Goal: Check status: Check status

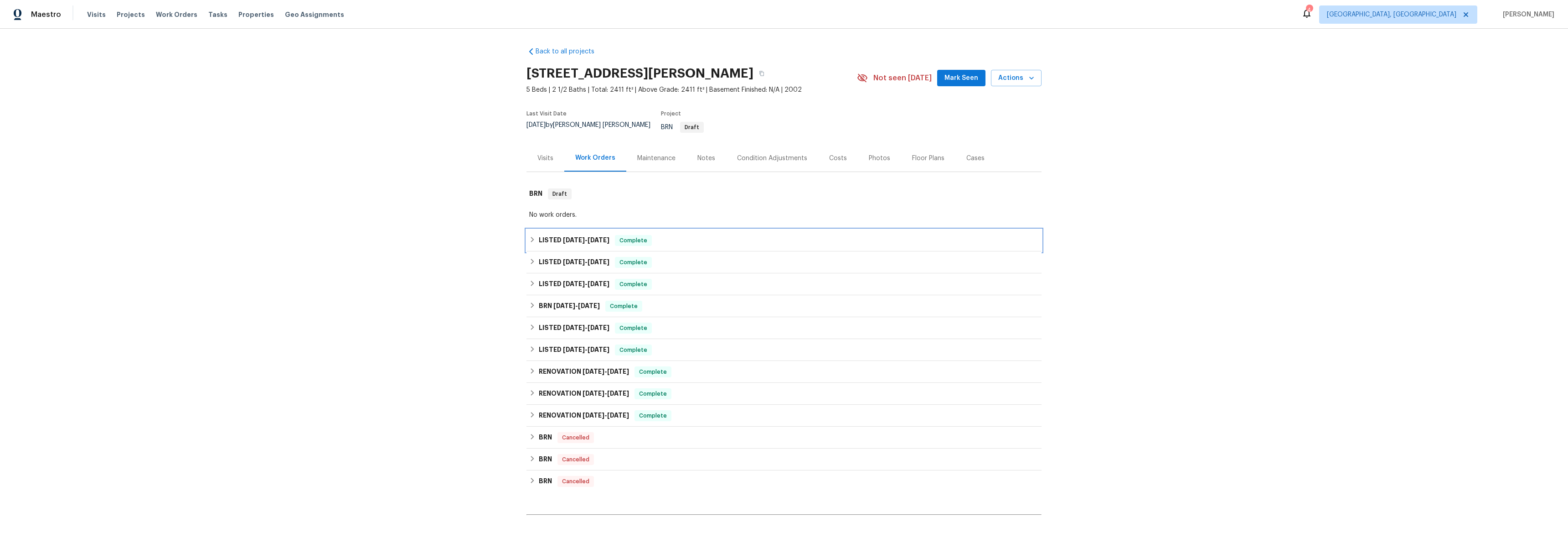
click at [531, 237] on icon at bounding box center [533, 239] width 3 height 6
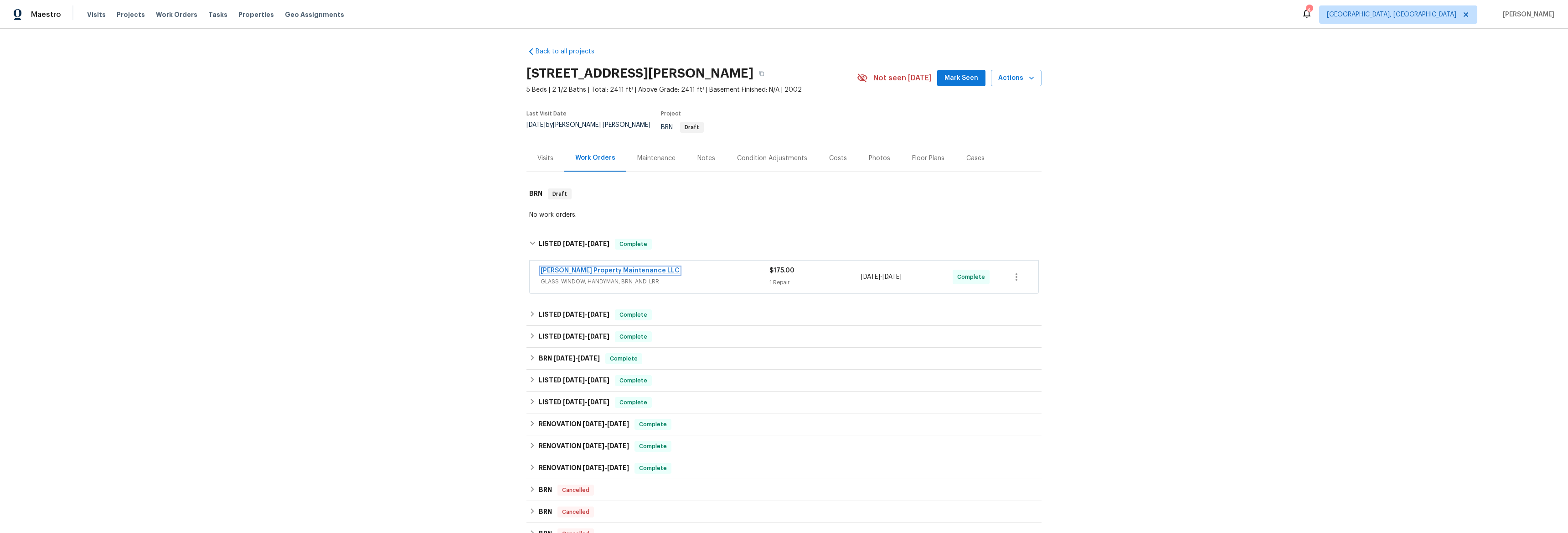
click at [588, 267] on link "[PERSON_NAME] Property Maintenance LLC" at bounding box center [610, 270] width 139 height 6
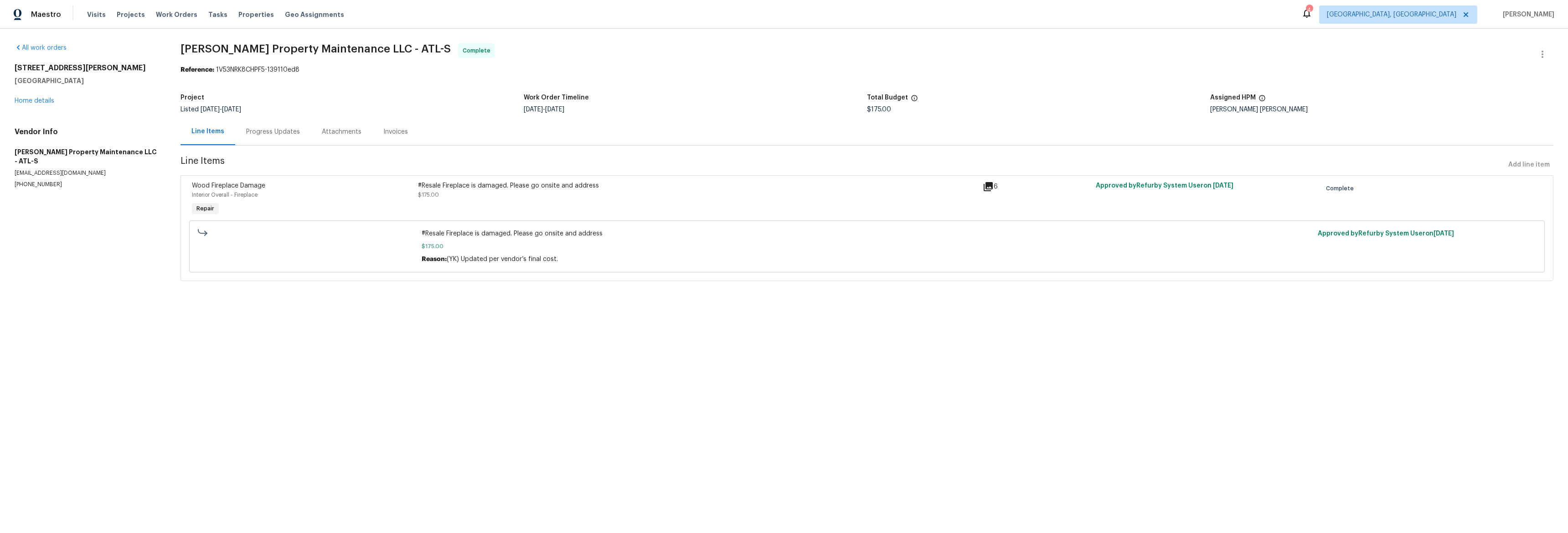
click at [283, 137] on div "Progress Updates" at bounding box center [273, 131] width 75 height 27
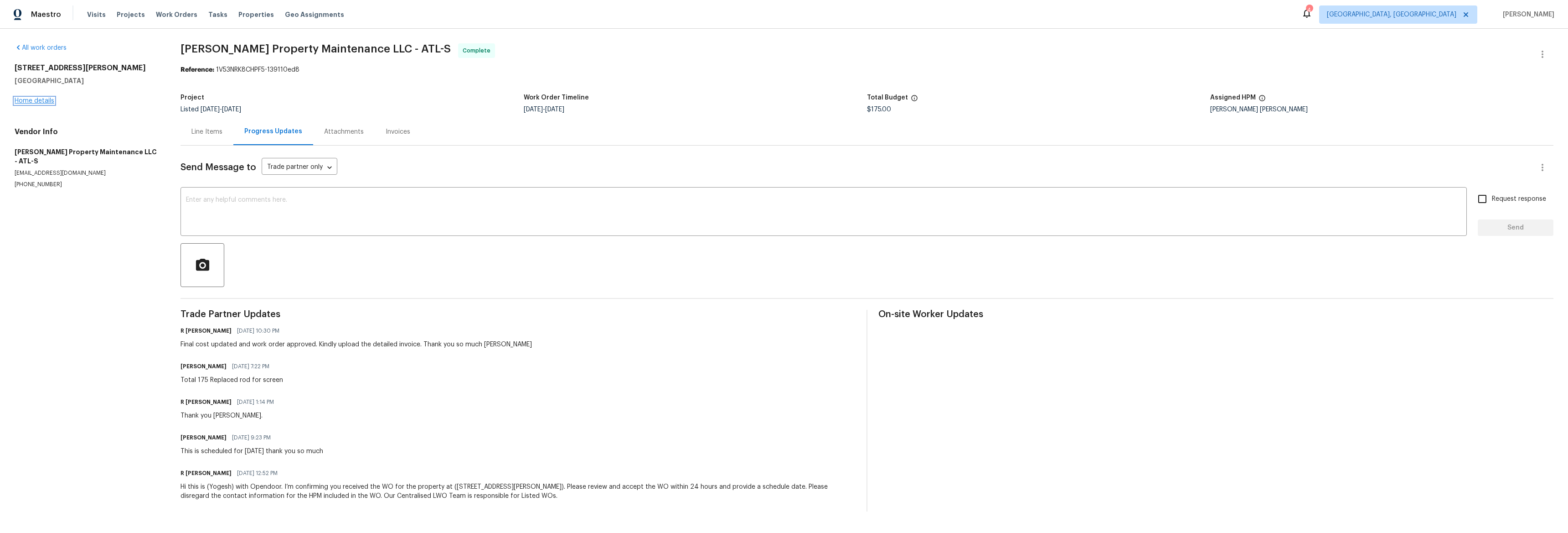
click at [46, 99] on link "Home details" at bounding box center [34, 101] width 40 height 6
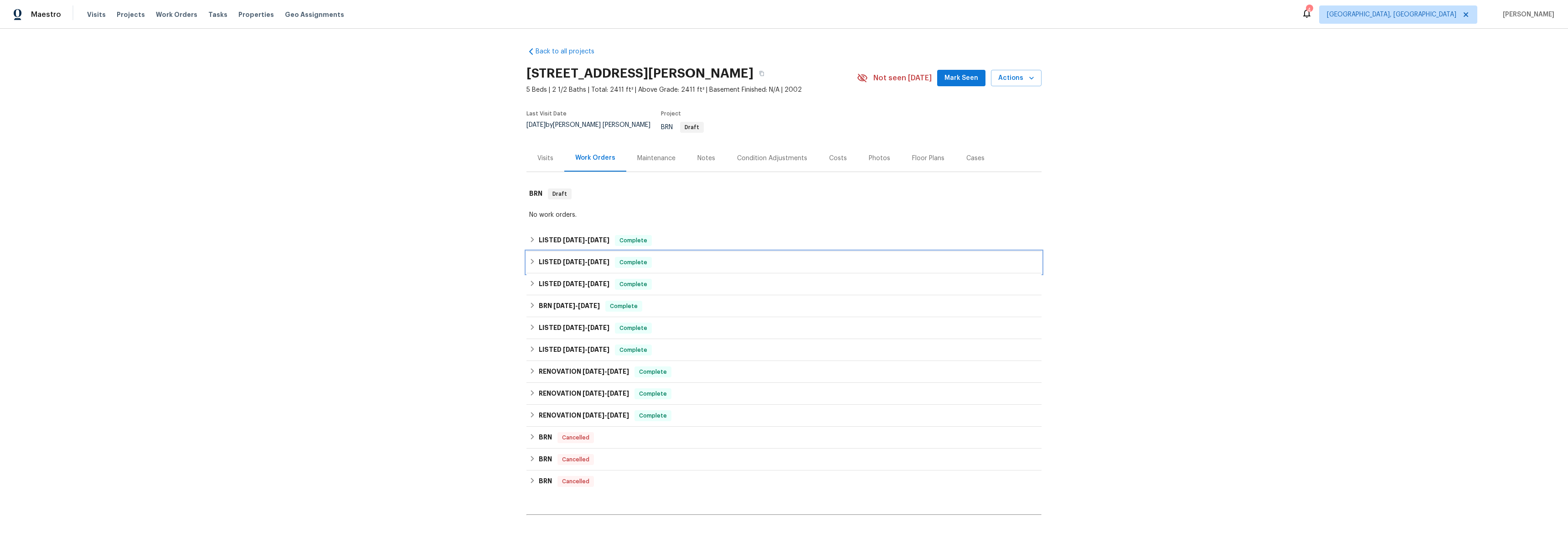
click at [531, 259] on icon at bounding box center [533, 261] width 3 height 6
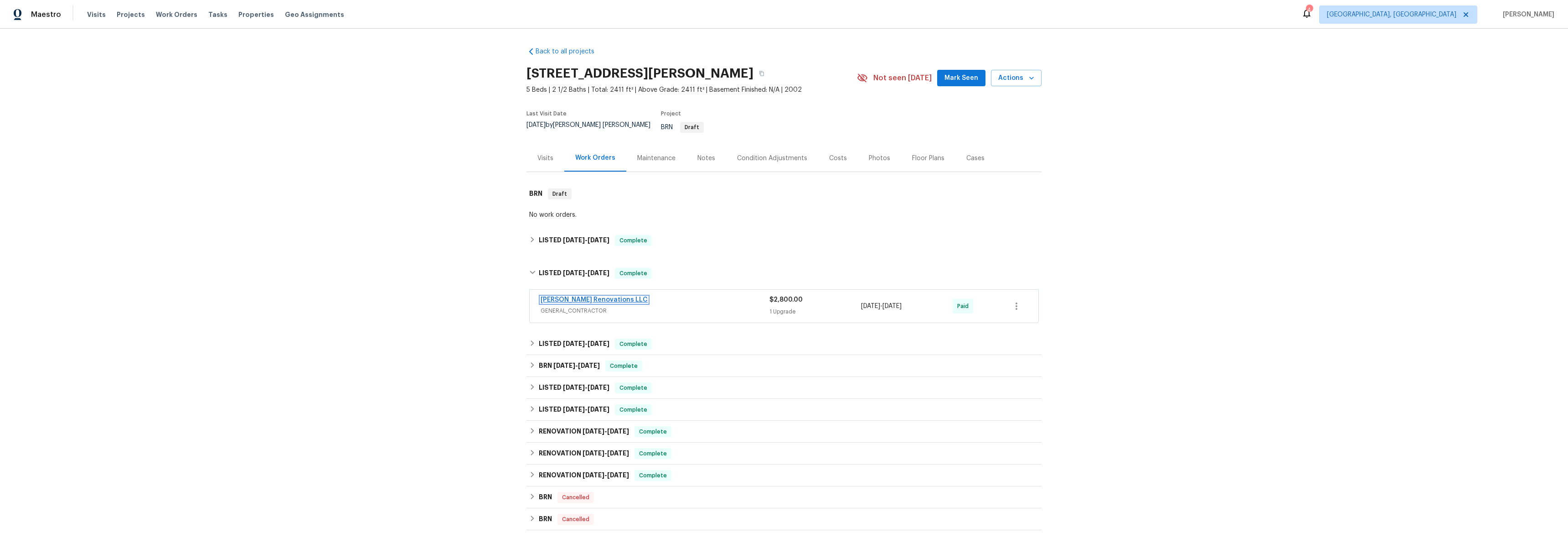
click at [565, 297] on link "[PERSON_NAME] Renovations LLC" at bounding box center [594, 300] width 107 height 6
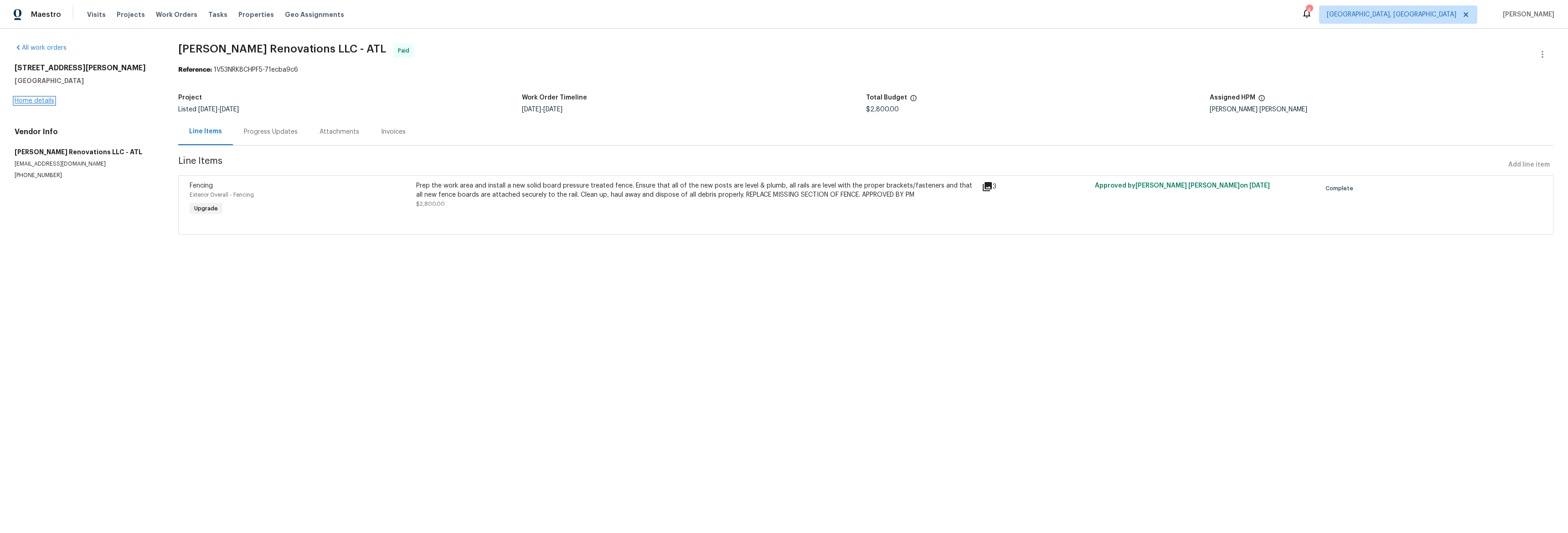
click at [26, 99] on link "Home details" at bounding box center [34, 101] width 40 height 6
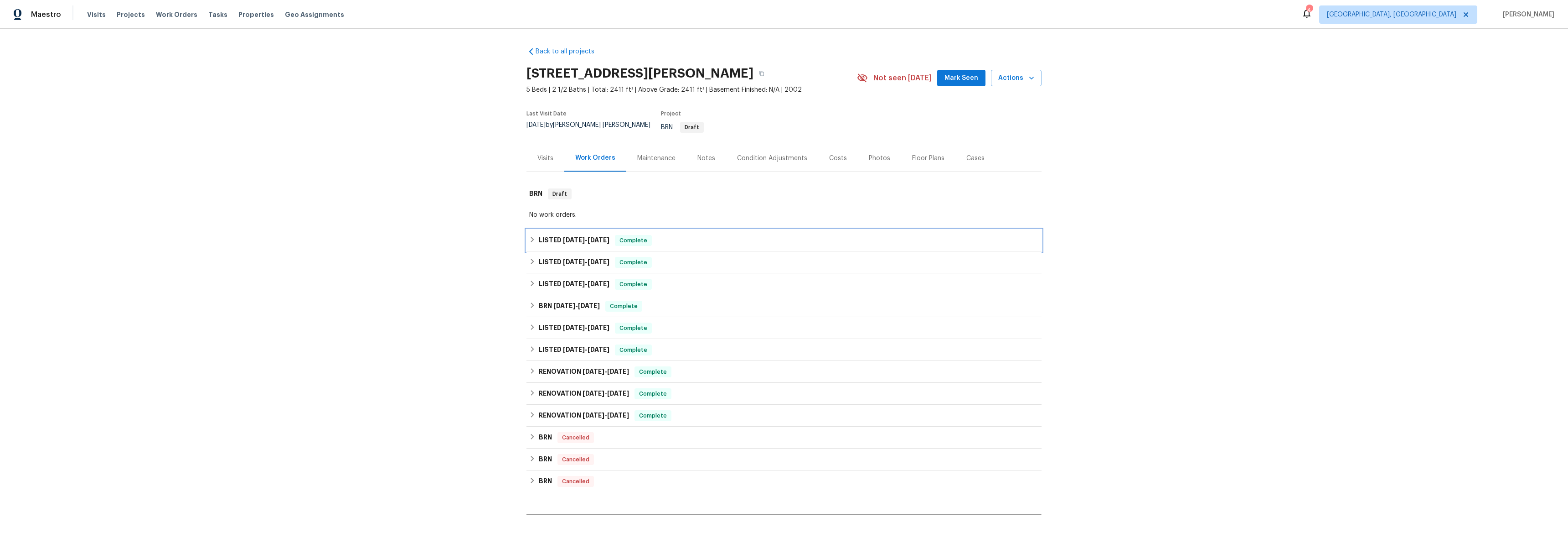
click at [533, 236] on div "LISTED 8/4/25 - 8/6/25 Complete" at bounding box center [784, 240] width 509 height 11
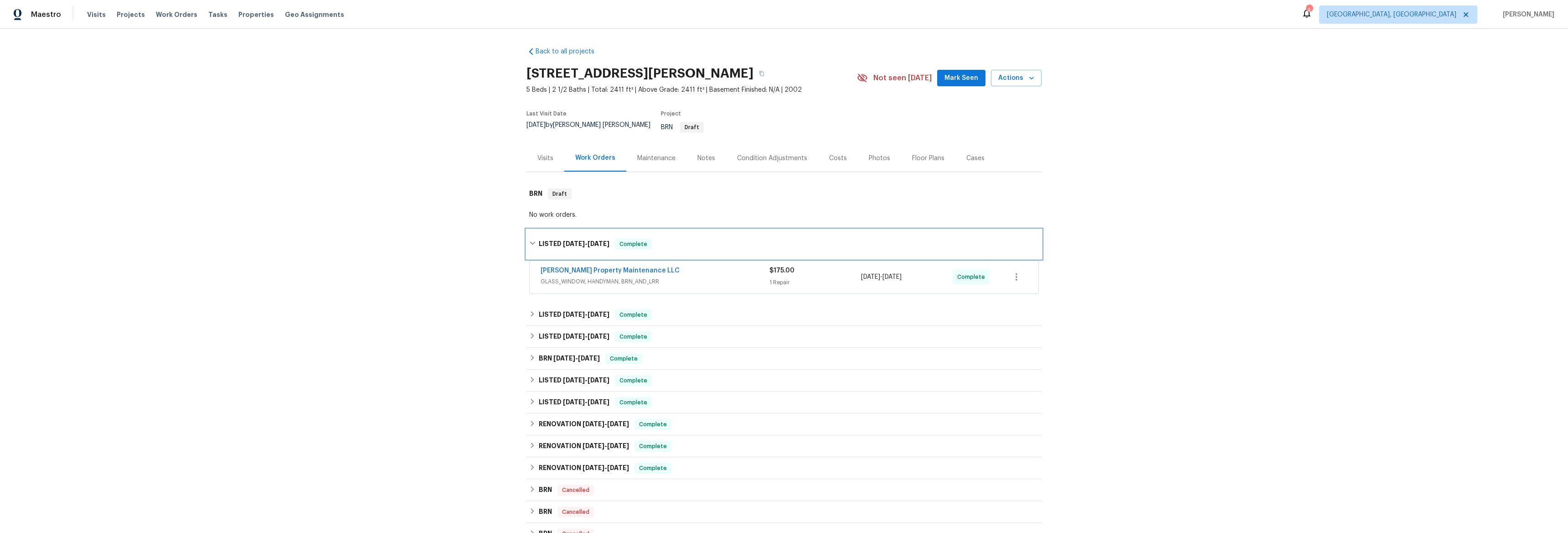
click at [533, 239] on div "LISTED 8/4/25 - 8/6/25 Complete" at bounding box center [784, 244] width 509 height 11
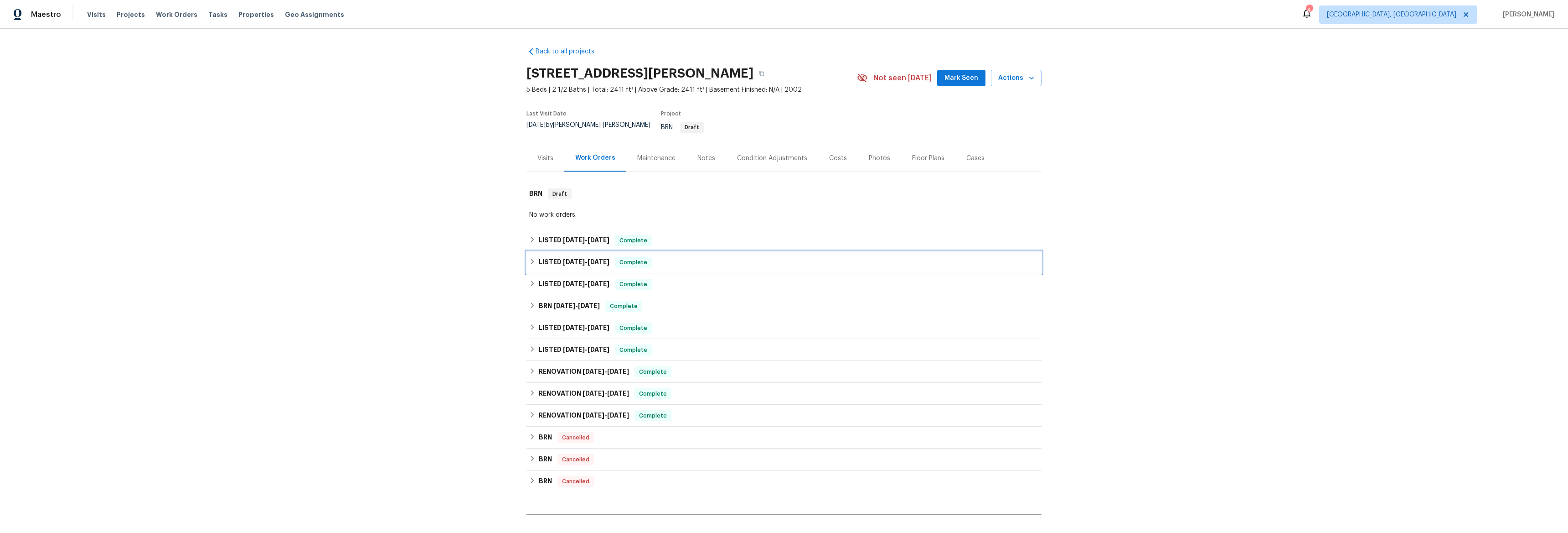
click at [529, 258] on icon at bounding box center [533, 261] width 6 height 6
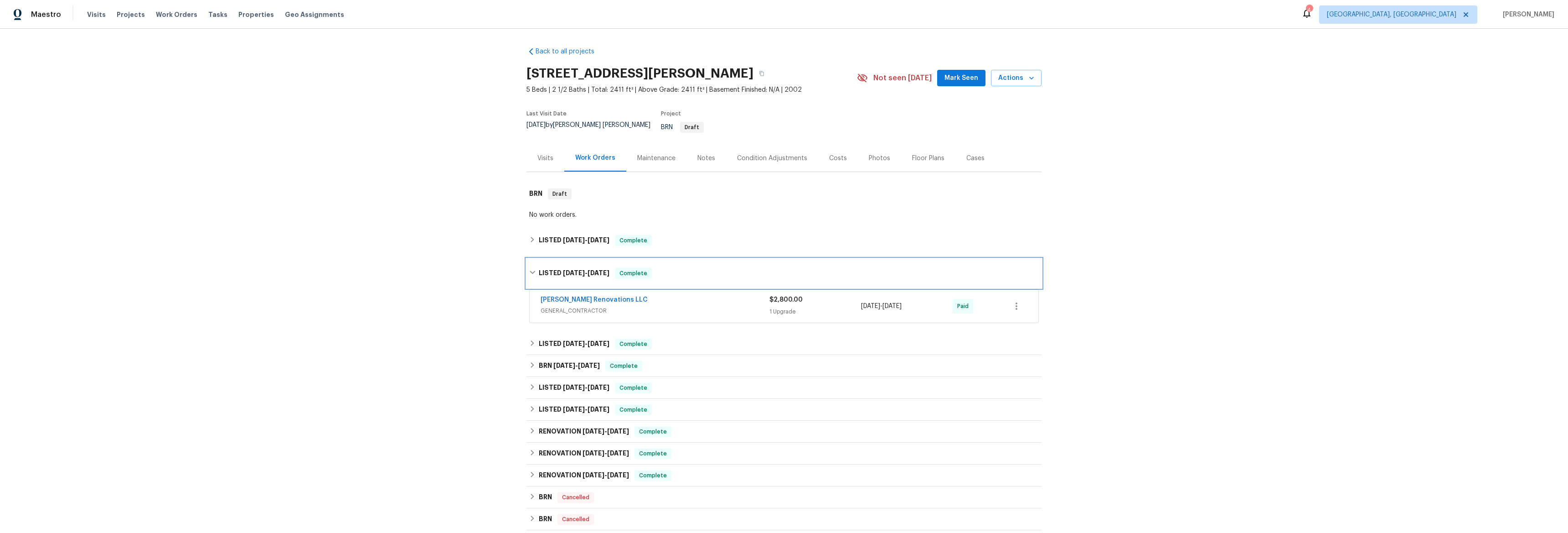
click at [528, 259] on div "LISTED 7/9/25 - 7/14/25 Complete" at bounding box center [784, 273] width 515 height 29
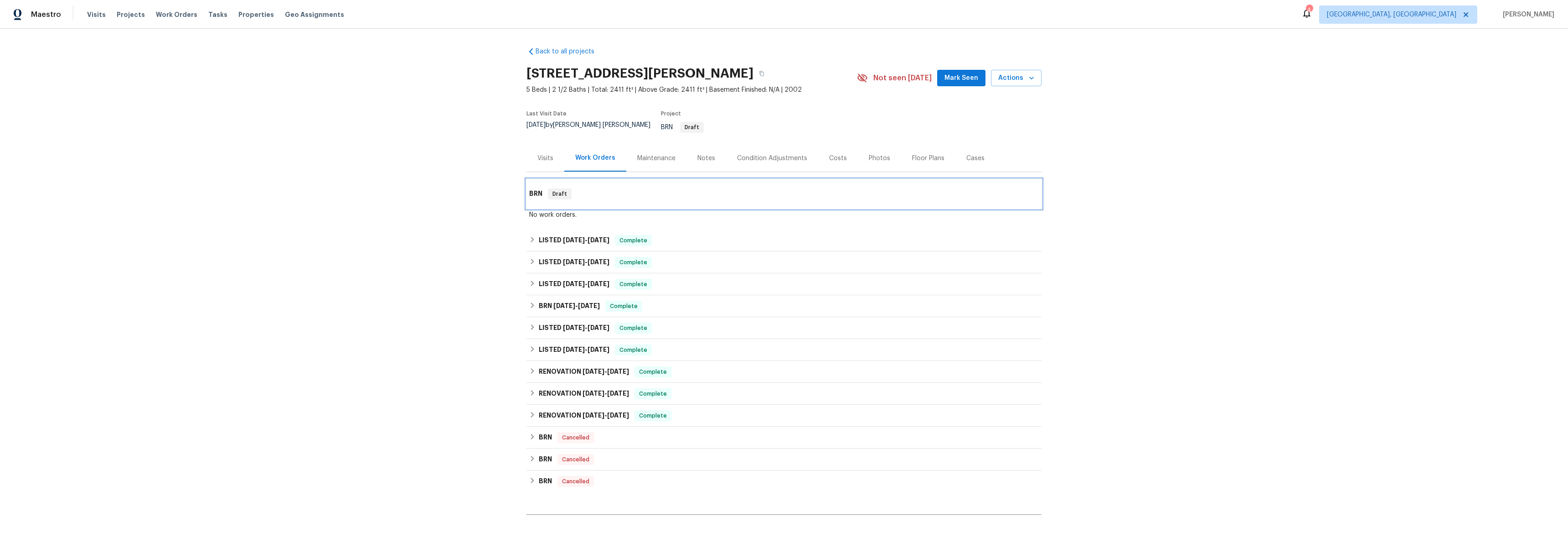
click at [529, 189] on h6 "BRN" at bounding box center [536, 194] width 13 height 11
click at [531, 189] on h6 "BRN" at bounding box center [536, 194] width 13 height 11
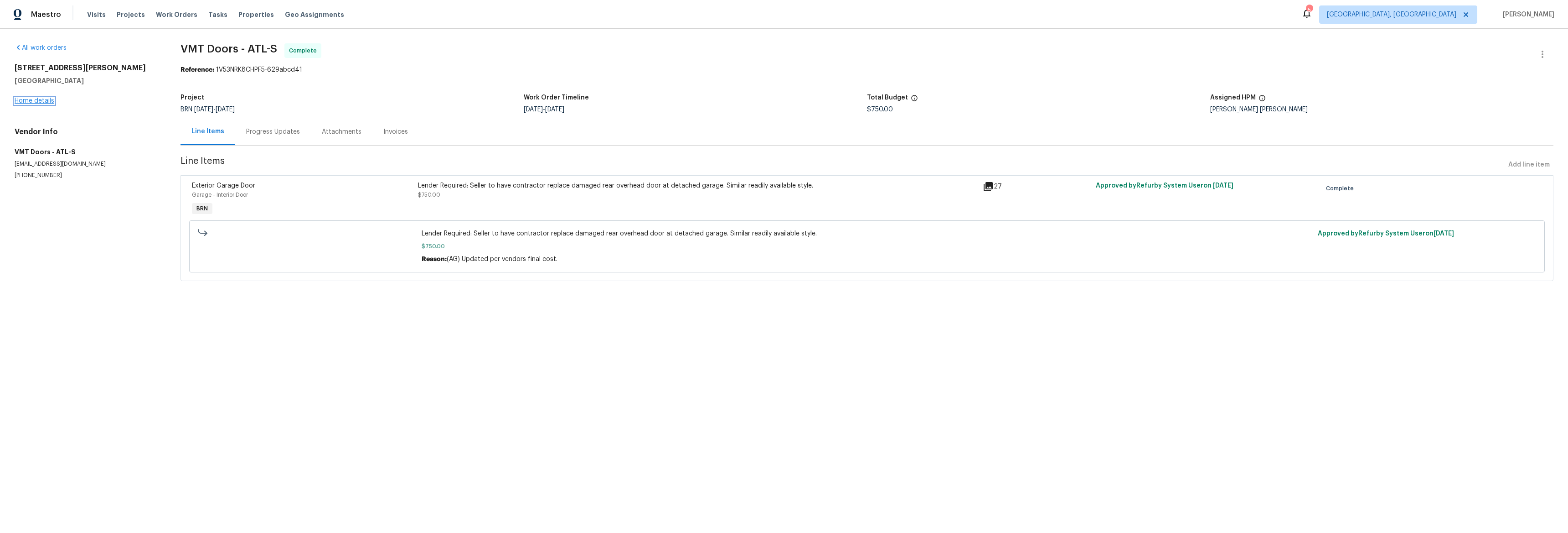
click at [34, 102] on link "Home details" at bounding box center [34, 101] width 40 height 6
click at [983, 189] on icon at bounding box center [988, 187] width 9 height 9
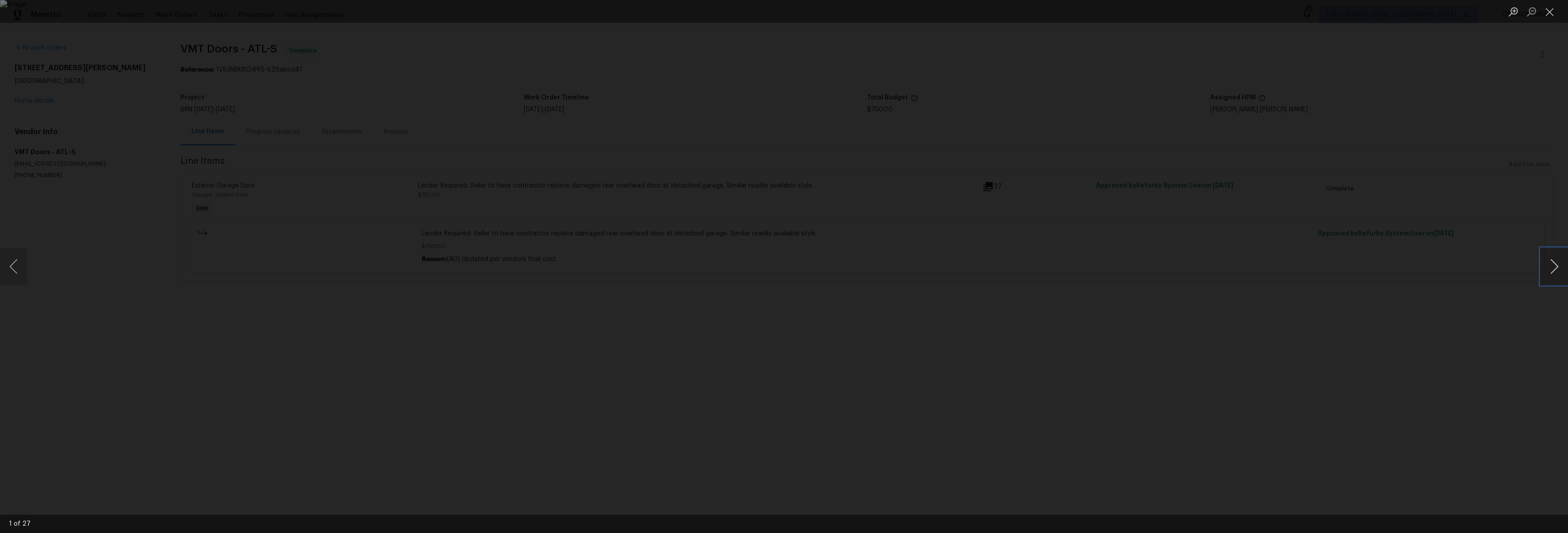
click at [1558, 280] on button "Next image" at bounding box center [1554, 266] width 28 height 36
click at [1557, 275] on button "Next image" at bounding box center [1554, 266] width 28 height 36
click at [1557, 275] on button "Next image" at bounding box center [1554, 266] width 28 height 36
click at [1557, 275] on button "Next image" at bounding box center [1554, 266] width 28 height 36
click at [1557, 275] on button "Next image" at bounding box center [1554, 266] width 28 height 36
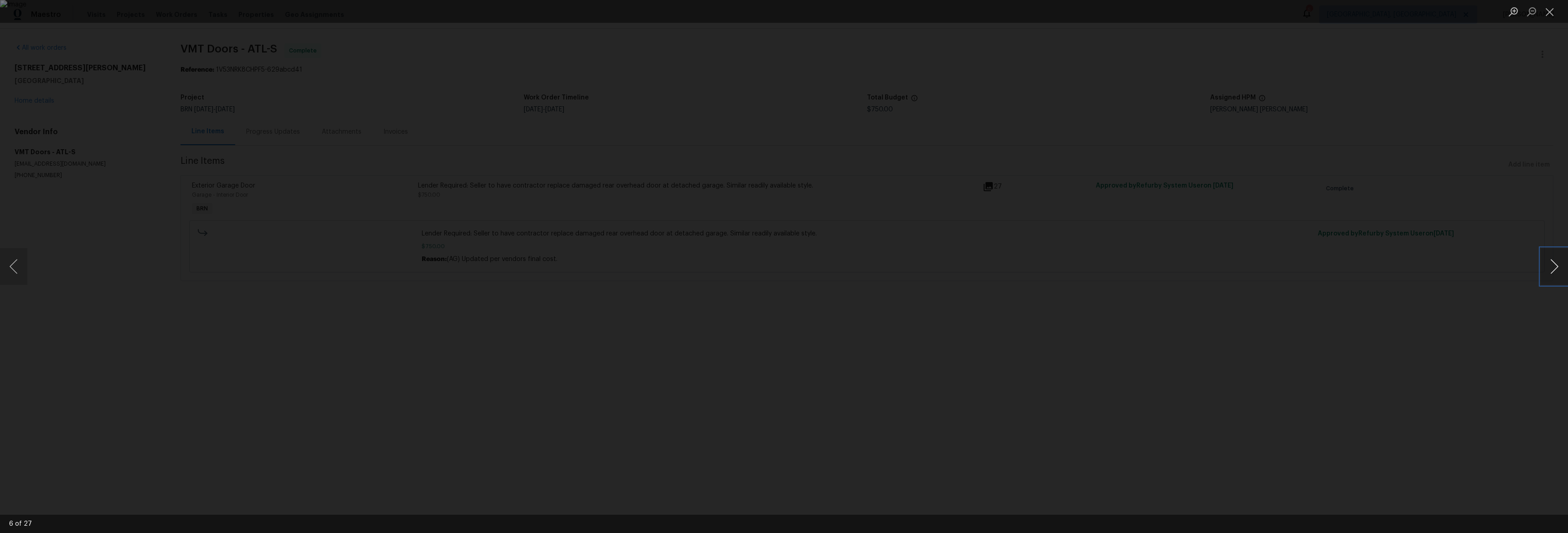
click at [1557, 275] on button "Next image" at bounding box center [1554, 266] width 28 height 36
click at [1557, 275] on button "Next image" at bounding box center [1554, 266] width 28 height 36
click at [1557, 275] on button "Next image" at bounding box center [1554, 266] width 28 height 36
click at [1557, 275] on button "Next image" at bounding box center [1554, 266] width 28 height 36
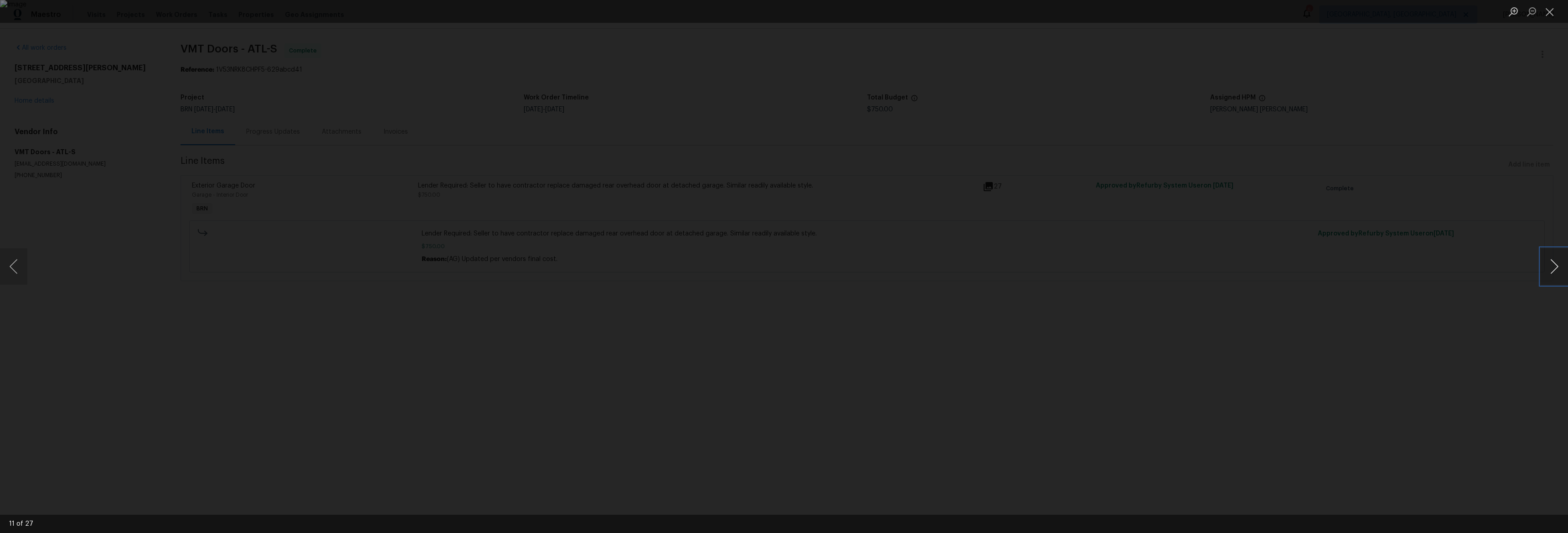
click at [1557, 275] on button "Next image" at bounding box center [1554, 266] width 28 height 36
click at [1557, 275] on button "Next image" at bounding box center [1554, 266] width 28 height 36
click at [1557, 275] on button "Next image" at bounding box center [1554, 266] width 28 height 36
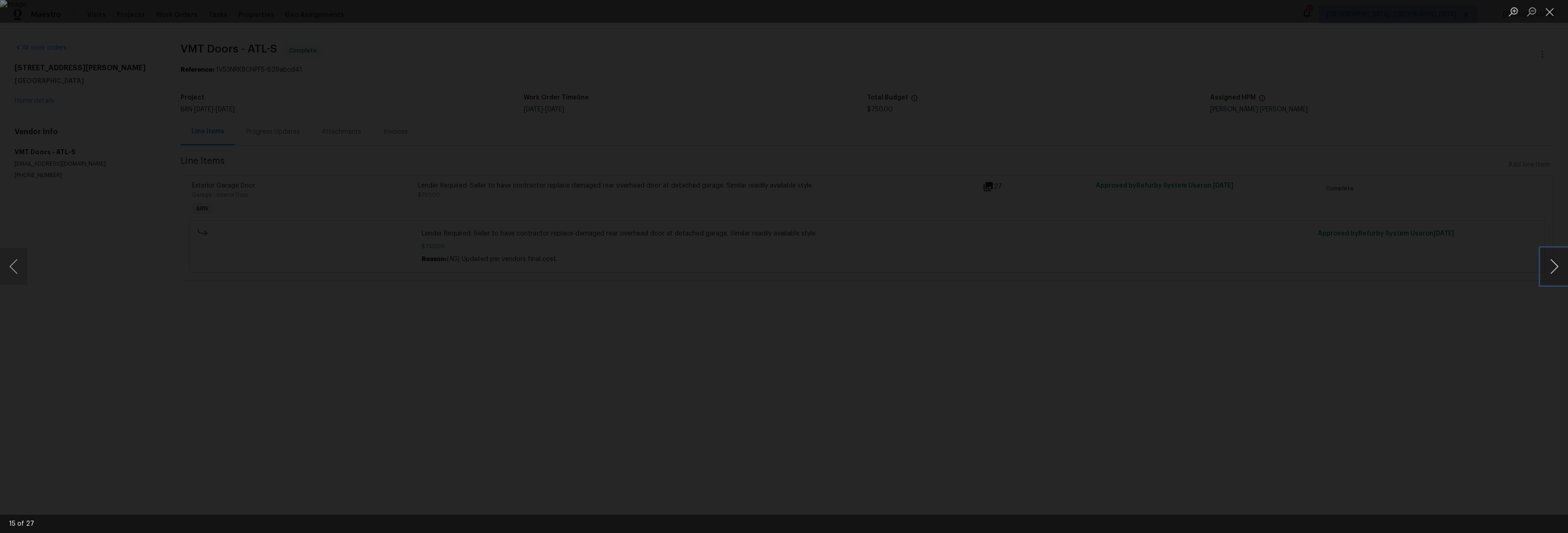
click at [1557, 275] on button "Next image" at bounding box center [1554, 266] width 28 height 36
click at [1557, 275] on button "Next image" at bounding box center [1554, 266] width 28 height 36
click at [1103, 321] on div "Lightbox" at bounding box center [784, 266] width 1568 height 533
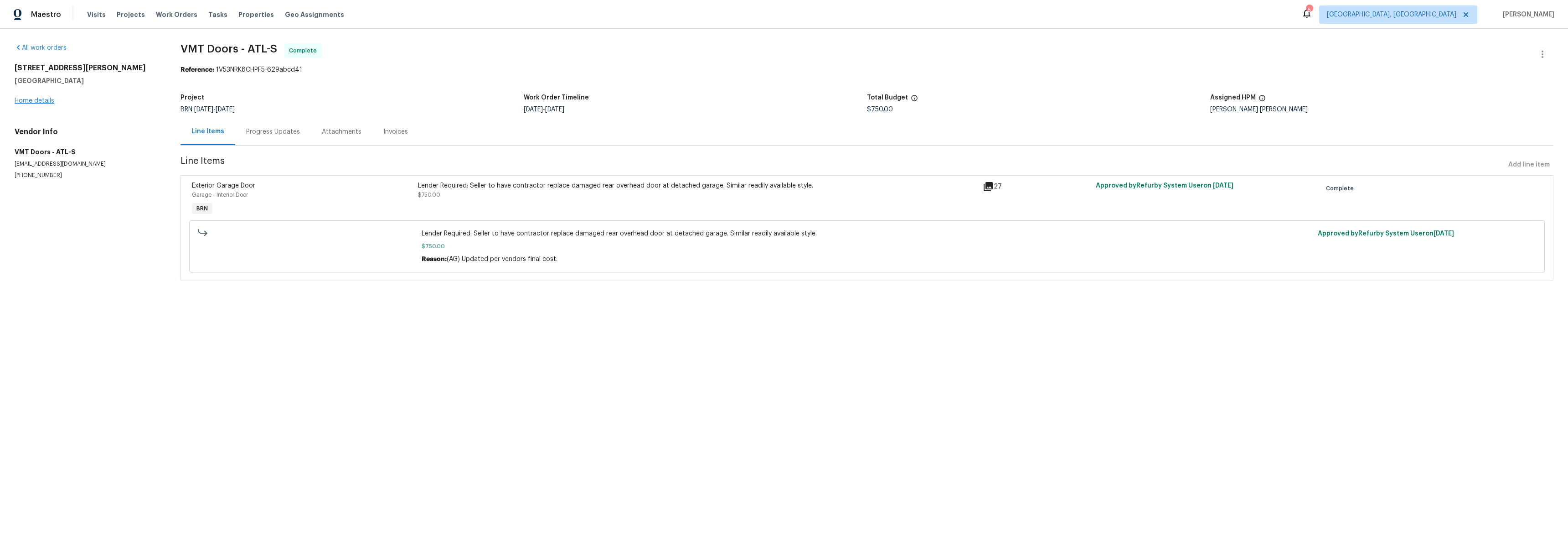
click at [41, 104] on div "10067 Freeman Ct Jonesboro, GA 30236 Home details" at bounding box center [86, 84] width 144 height 42
click at [43, 100] on link "Home details" at bounding box center [34, 101] width 40 height 6
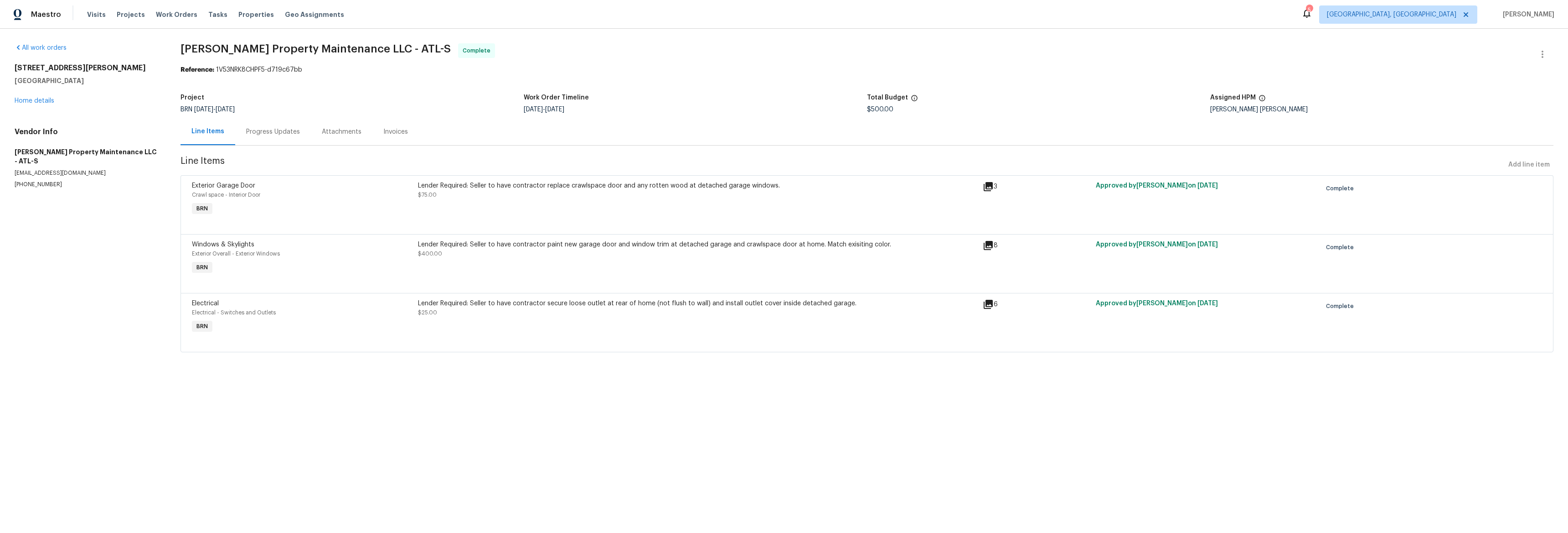
click at [983, 304] on icon at bounding box center [988, 304] width 11 height 11
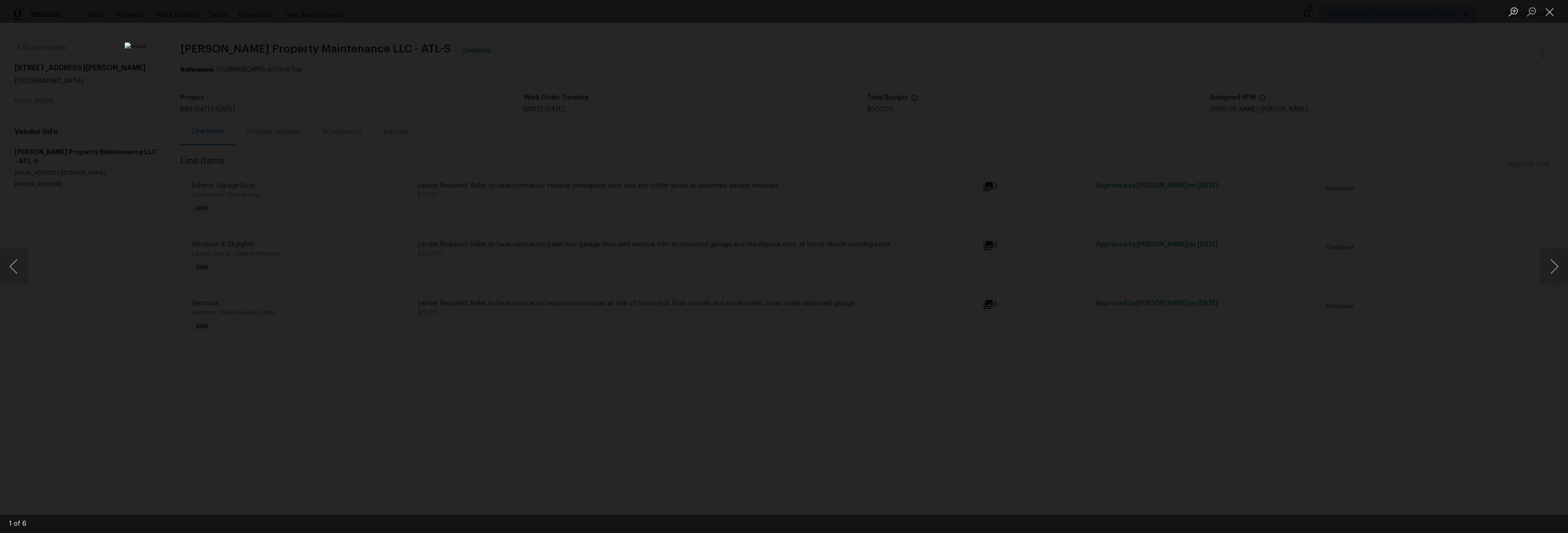
click at [392, 260] on div "Lightbox" at bounding box center [784, 266] width 1568 height 533
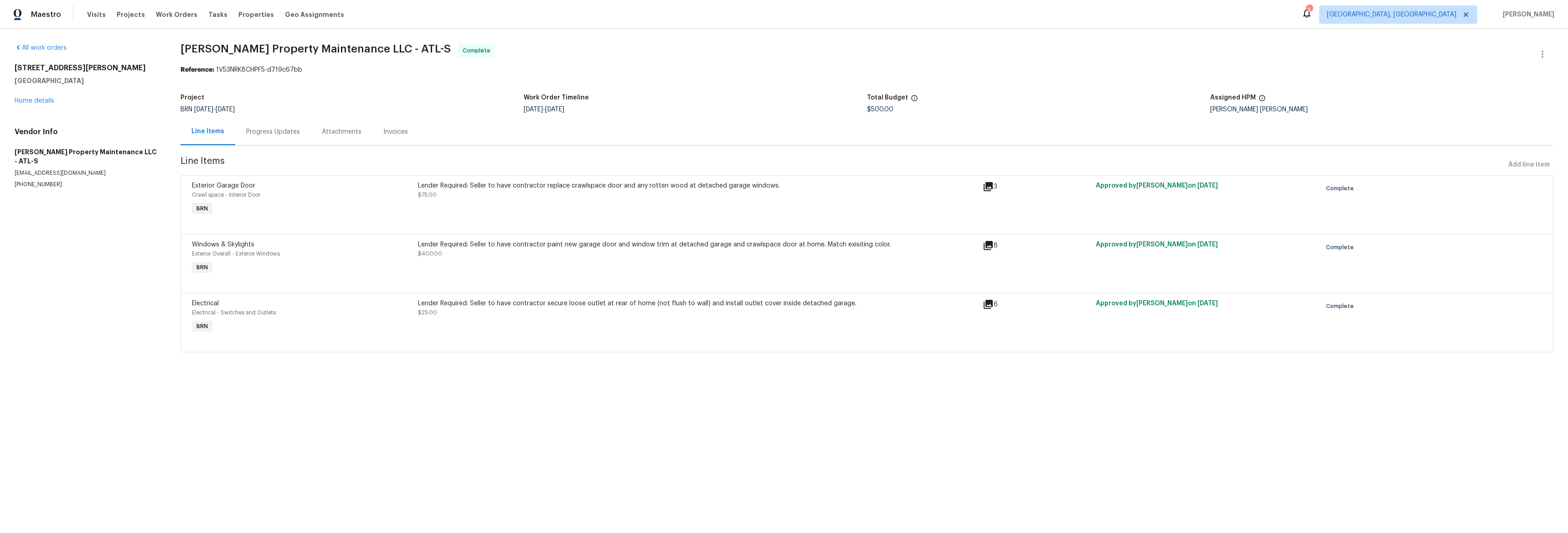
click at [342, 131] on div "Attachments" at bounding box center [341, 131] width 40 height 9
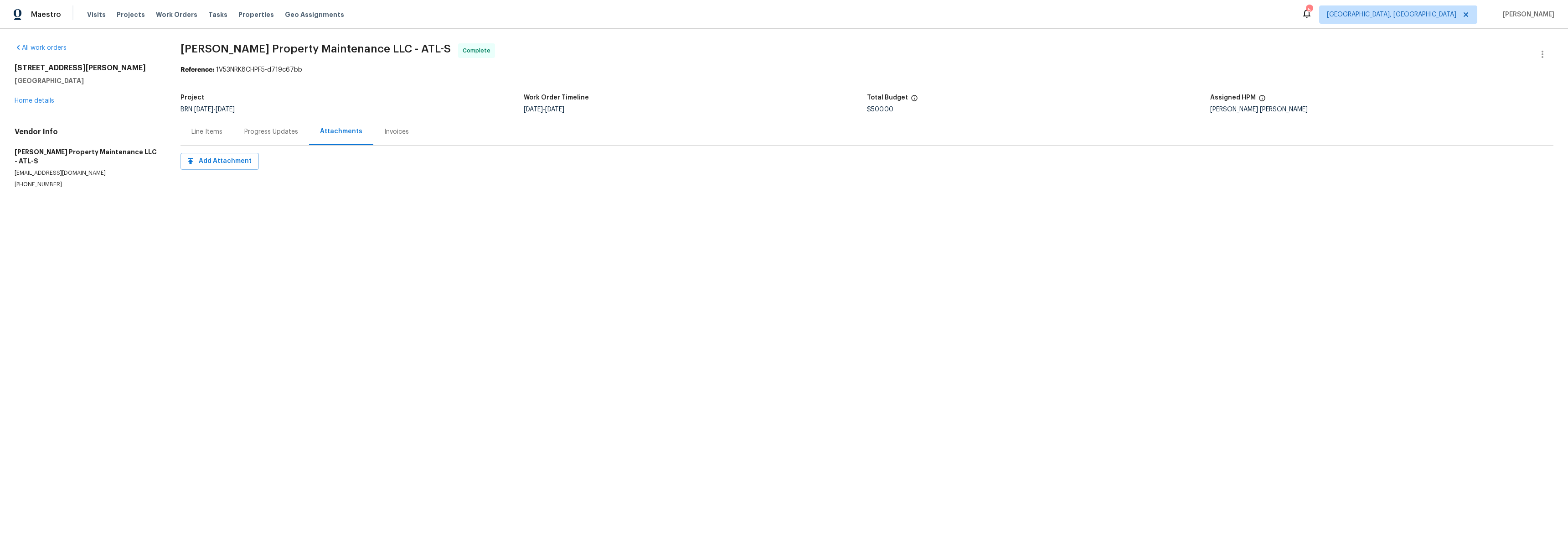
click at [394, 135] on div "Invoices" at bounding box center [396, 131] width 24 height 9
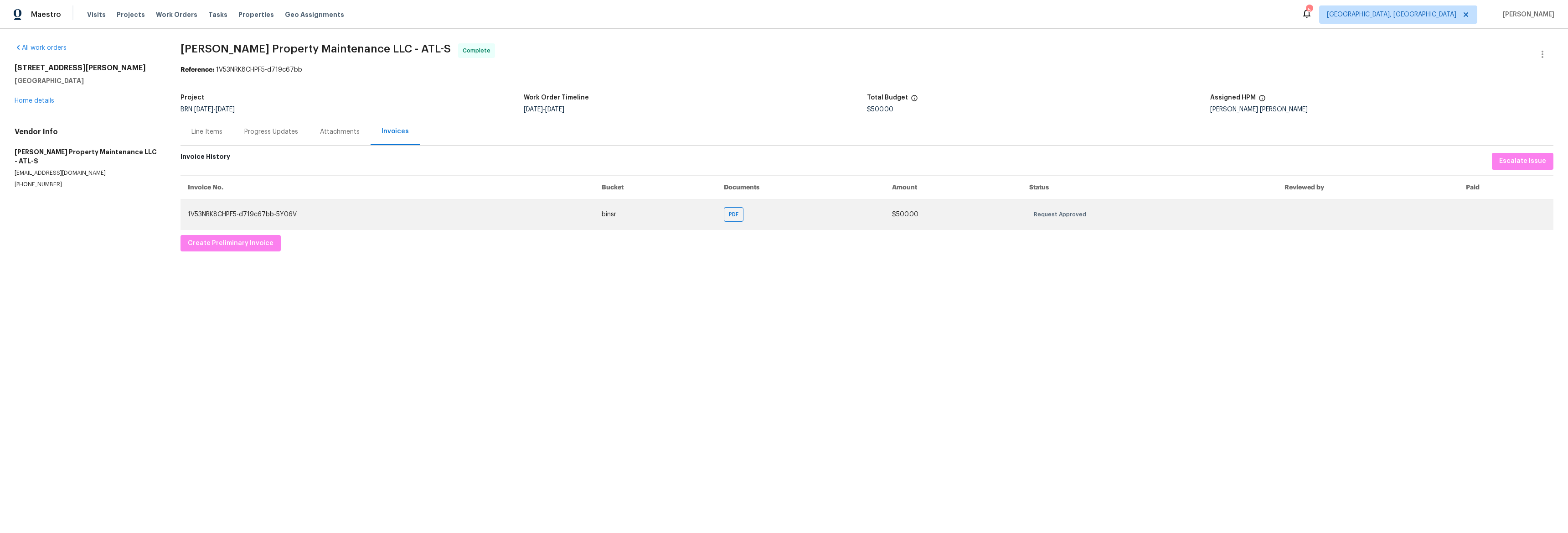
click at [754, 216] on td "PDF" at bounding box center [801, 214] width 168 height 30
click at [742, 217] on span "PDF" at bounding box center [735, 214] width 13 height 9
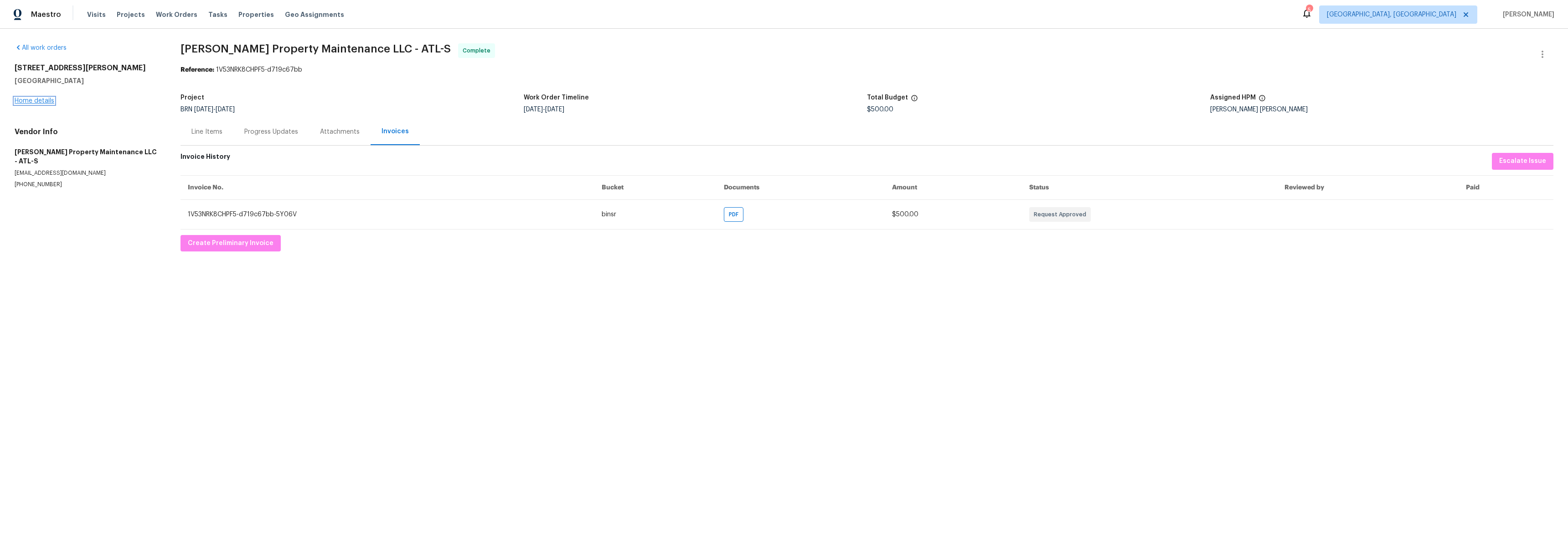
click at [49, 102] on link "Home details" at bounding box center [34, 101] width 40 height 6
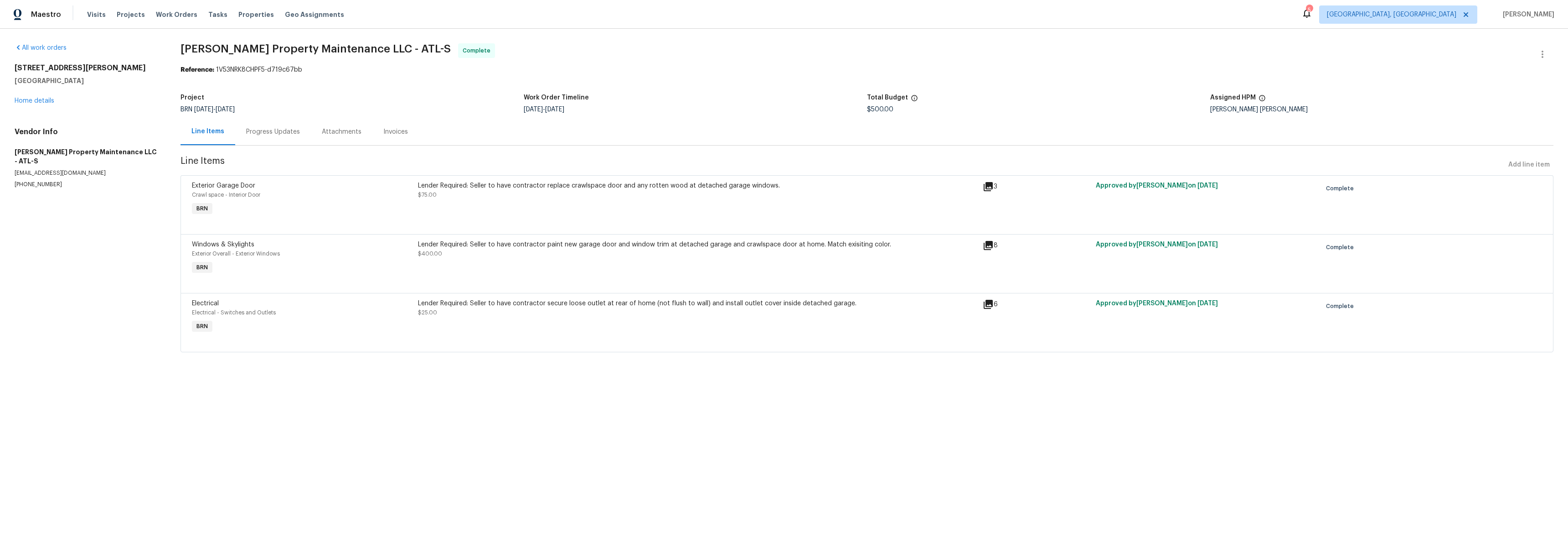
drag, startPoint x: 392, startPoint y: 129, endPoint x: 399, endPoint y: 131, distance: 7.3
click at [392, 130] on div "Invoices" at bounding box center [395, 131] width 24 height 9
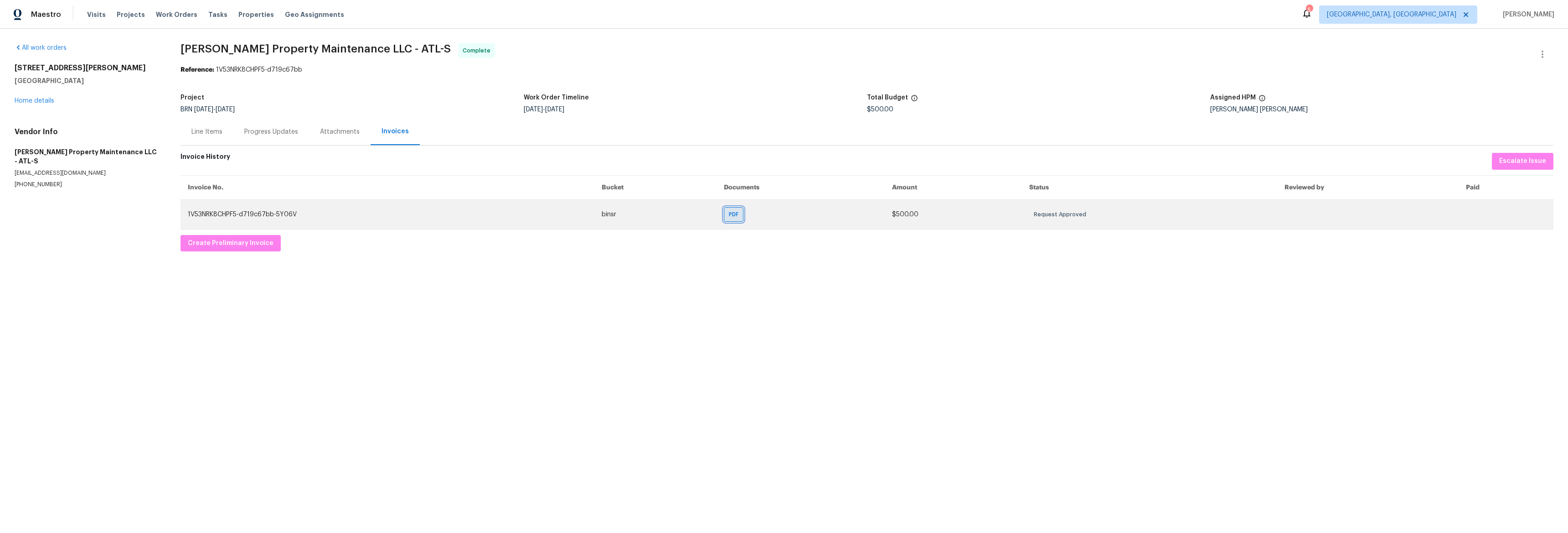
click at [725, 217] on div "PDF" at bounding box center [733, 214] width 19 height 14
